Goal: Task Accomplishment & Management: Manage account settings

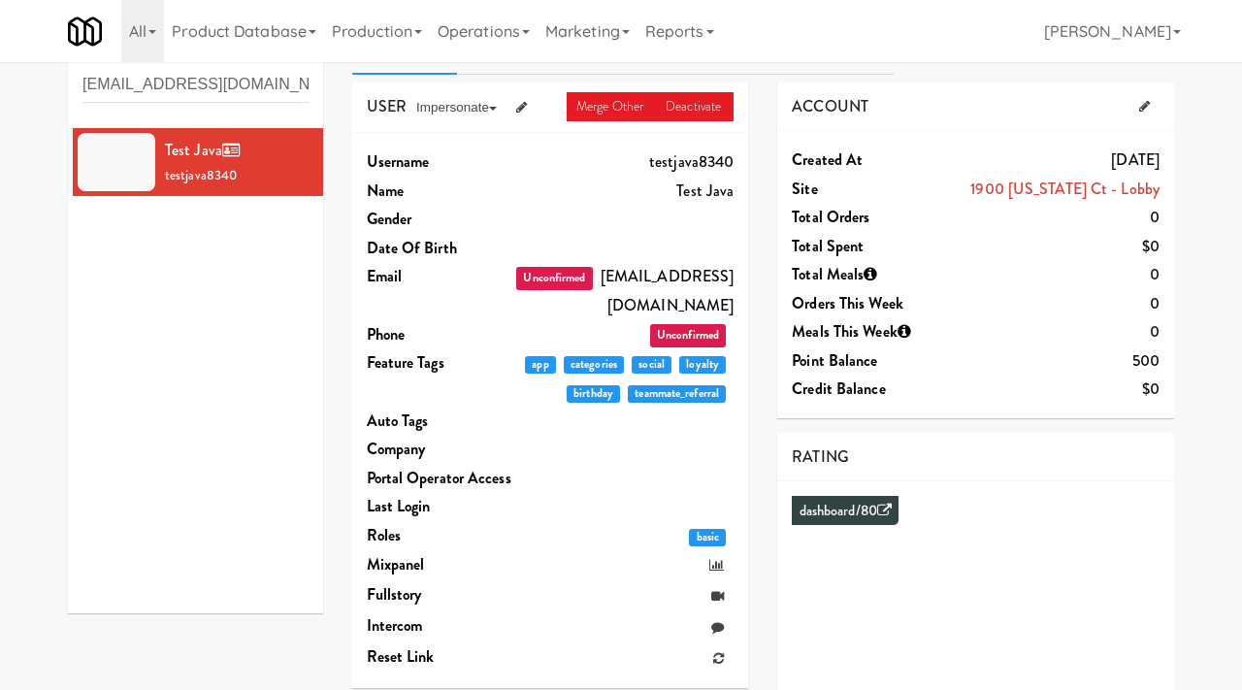
scroll to position [44, 0]
drag, startPoint x: 274, startPoint y: 83, endPoint x: 61, endPoint y: 76, distance: 212.7
click at [61, 76] on div "USERS active Ordered this week Didn't order this week 1 this week 2 this week 3…" at bounding box center [195, 327] width 284 height 602
paste input "fnfantwi"
type input "[EMAIL_ADDRESS][DOMAIN_NAME]"
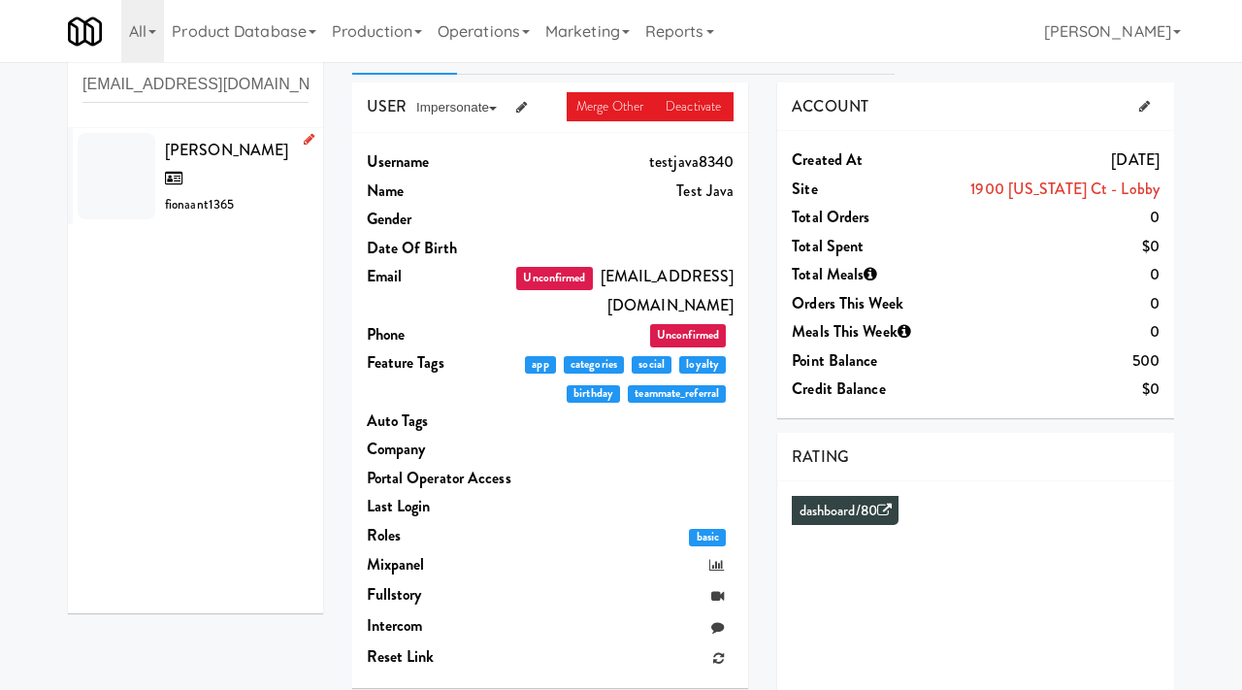
click at [279, 178] on div "[PERSON_NAME] fionaant1365" at bounding box center [237, 177] width 144 height 82
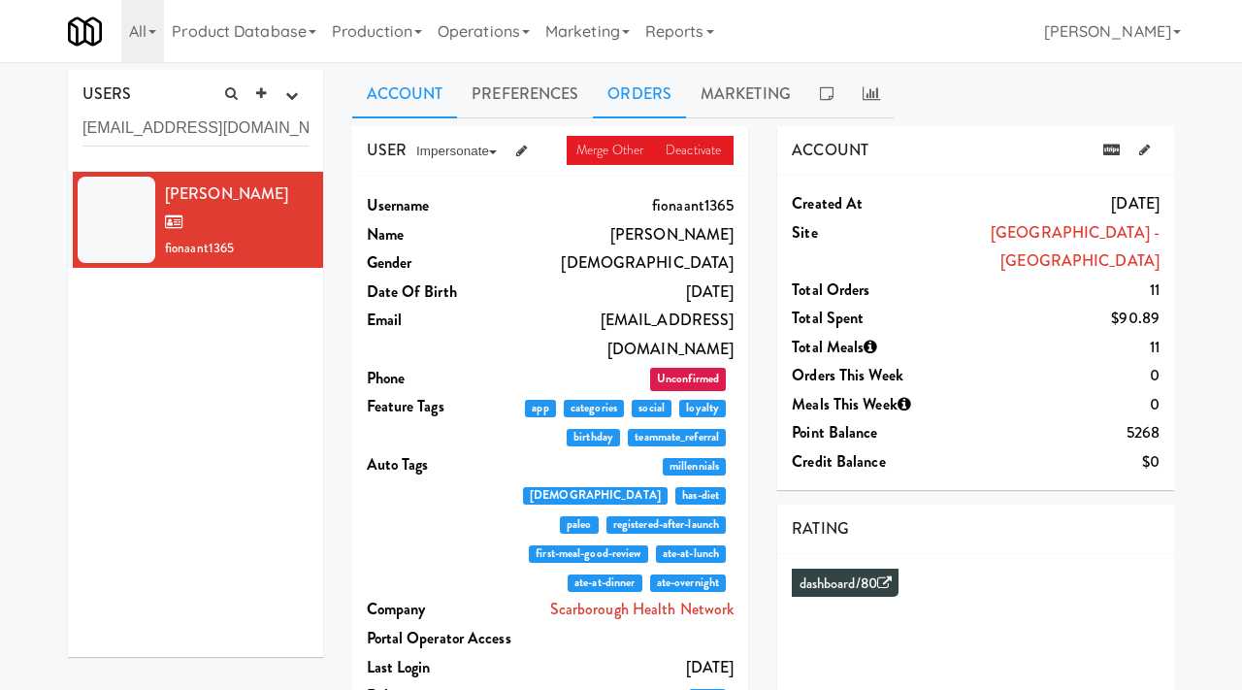
click at [629, 98] on link "Orders" at bounding box center [639, 94] width 93 height 49
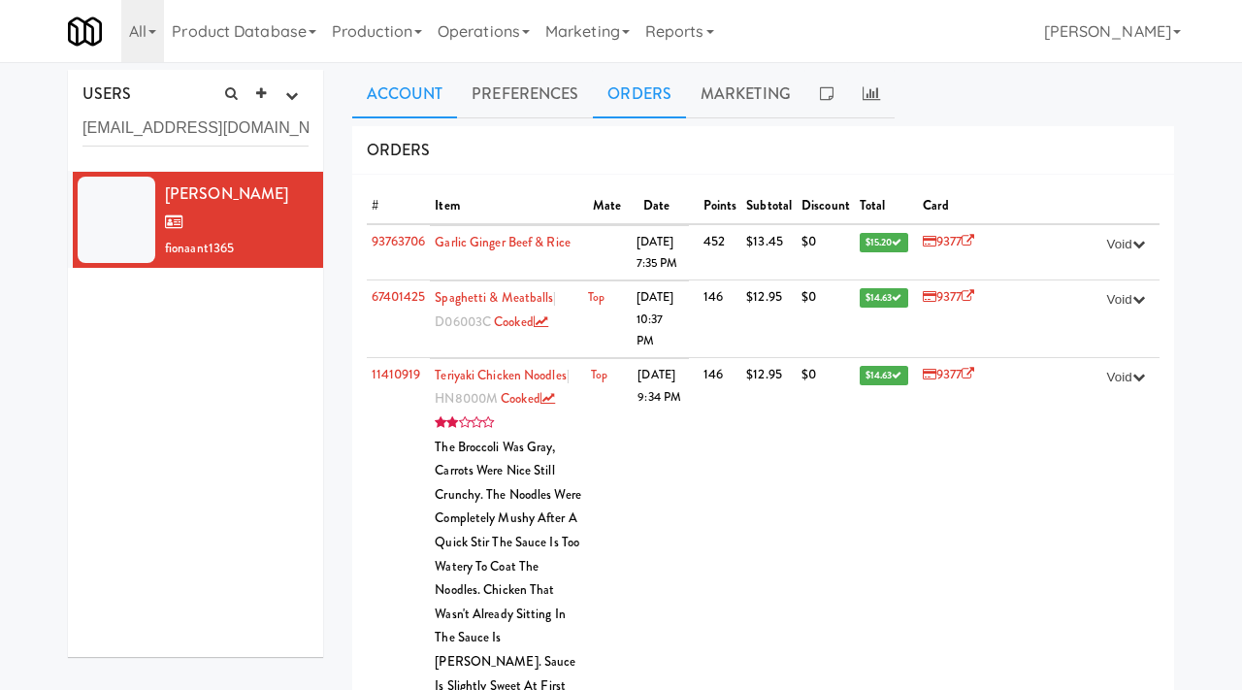
click at [411, 101] on link "Account" at bounding box center [405, 94] width 106 height 49
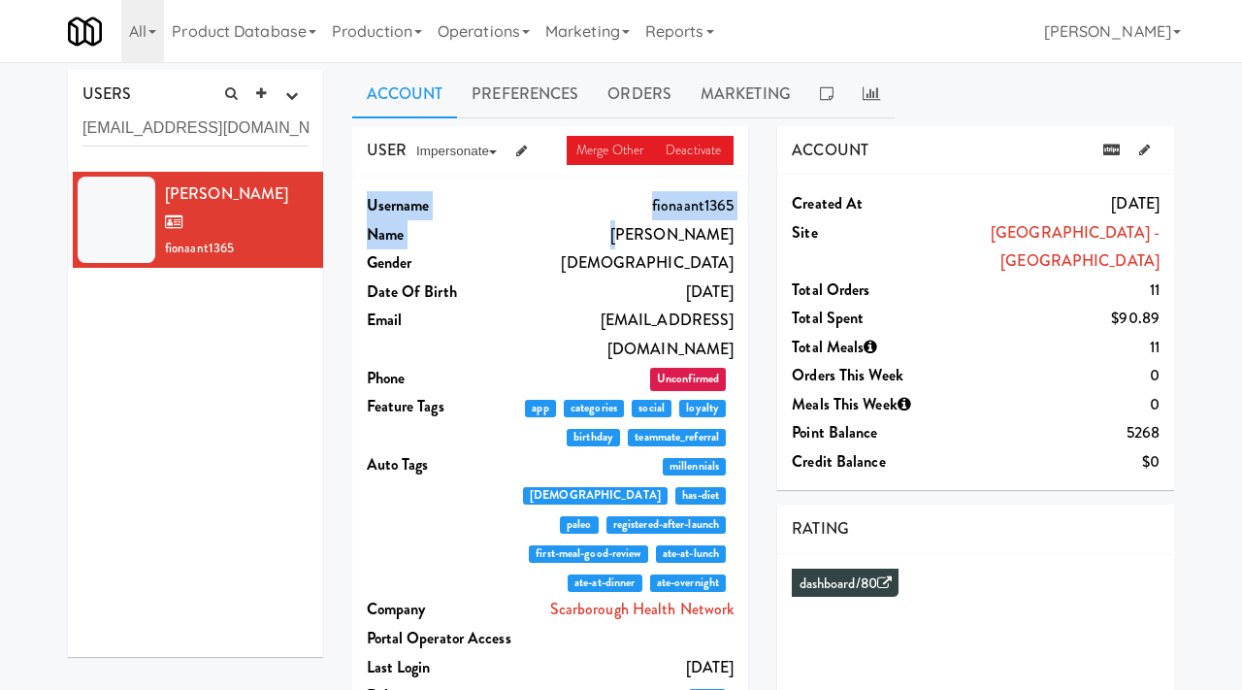
drag, startPoint x: 738, startPoint y: 234, endPoint x: 669, endPoint y: 231, distance: 69.0
click at [669, 231] on div "Username fionaant1365 Name [PERSON_NAME] Gender [DEMOGRAPHIC_DATA] Date Of Birt…" at bounding box center [550, 512] width 397 height 671
click at [736, 237] on div "Username fionaant1365 Name [PERSON_NAME] Gender [DEMOGRAPHIC_DATA] Date Of Birt…" at bounding box center [550, 512] width 397 height 671
drag, startPoint x: 735, startPoint y: 234, endPoint x: 685, endPoint y: 232, distance: 49.5
click at [685, 232] on div "Username fionaant1365 Name [PERSON_NAME] Gender [DEMOGRAPHIC_DATA] Date Of Birt…" at bounding box center [550, 512] width 397 height 671
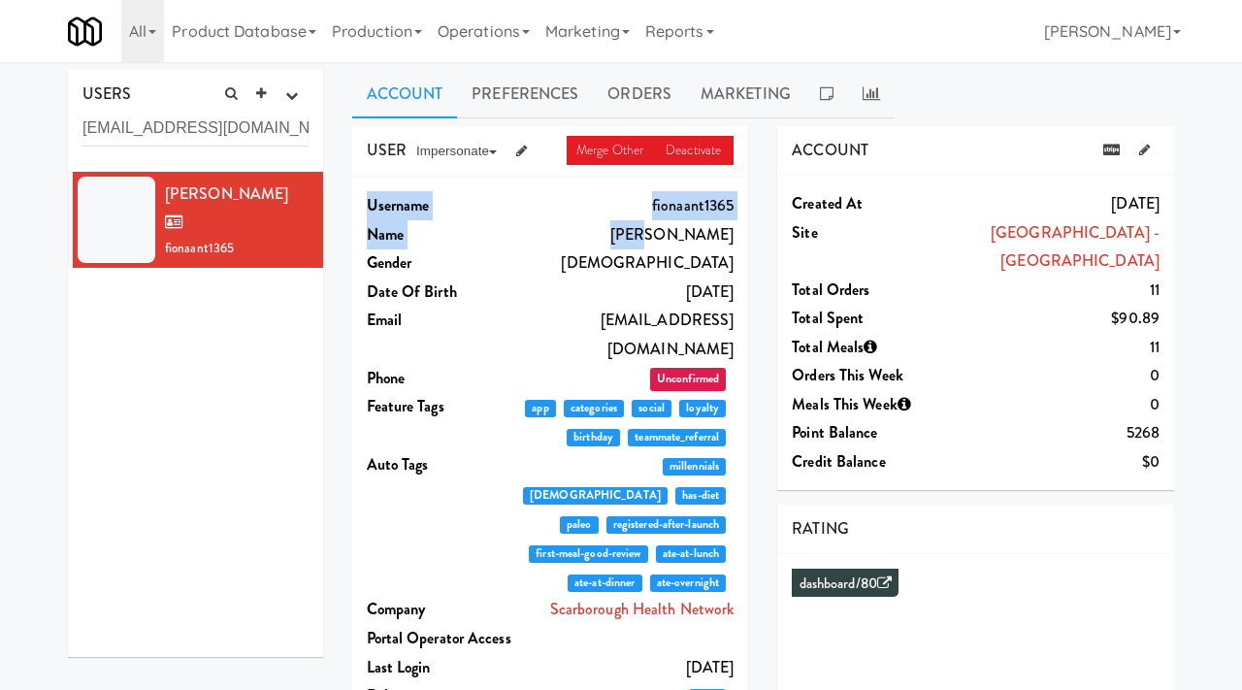
click at [659, 229] on dd "[PERSON_NAME]" at bounding box center [623, 234] width 220 height 29
drag, startPoint x: 659, startPoint y: 229, endPoint x: 729, endPoint y: 240, distance: 70.7
click at [729, 240] on dd "[PERSON_NAME]" at bounding box center [623, 234] width 220 height 29
